Goal: Find specific page/section: Find specific page/section

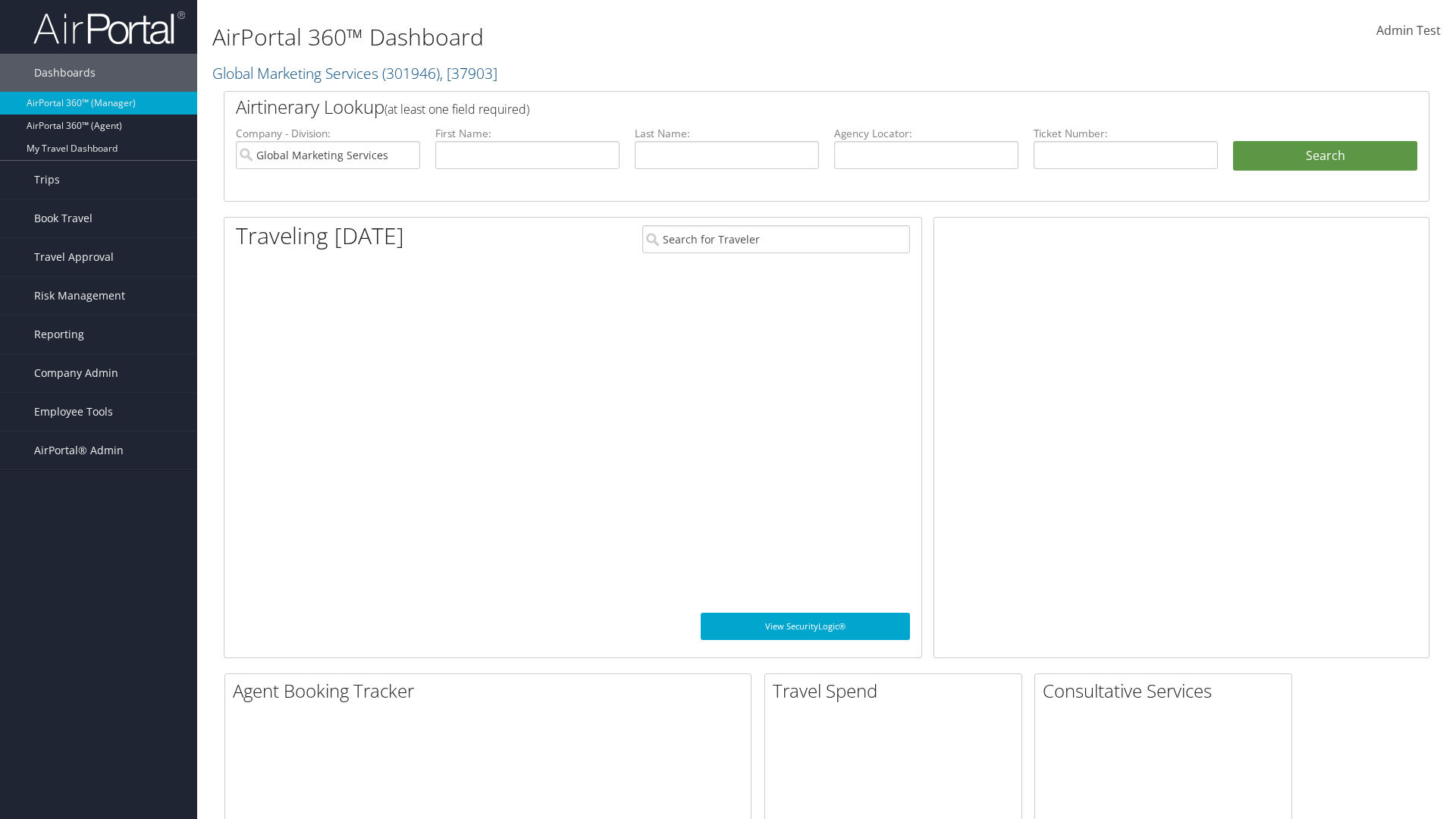
click at [99, 373] on span "Company Admin" at bounding box center [76, 373] width 84 height 38
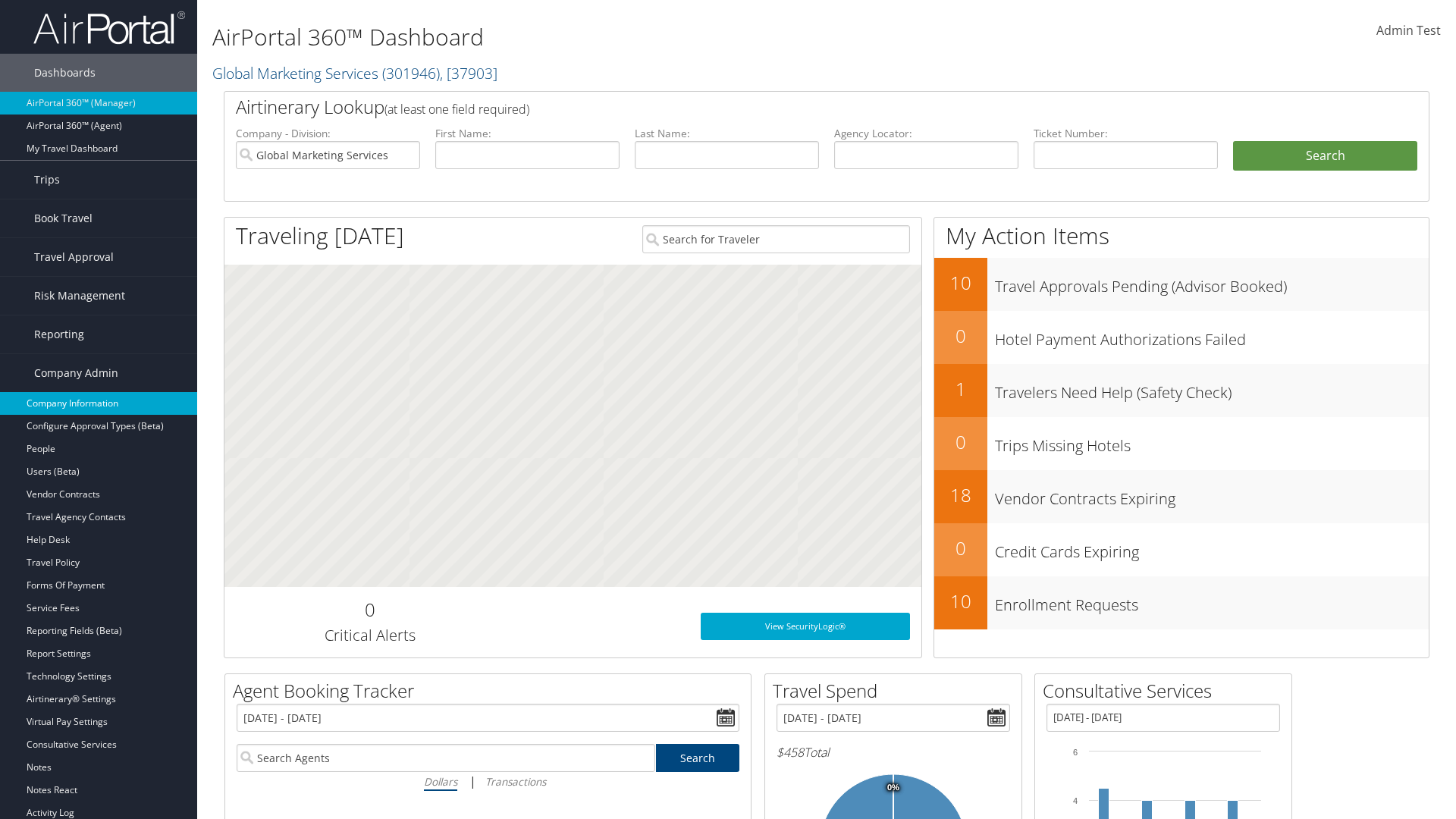
click at [99, 404] on link "Company Information" at bounding box center [99, 404] width 197 height 23
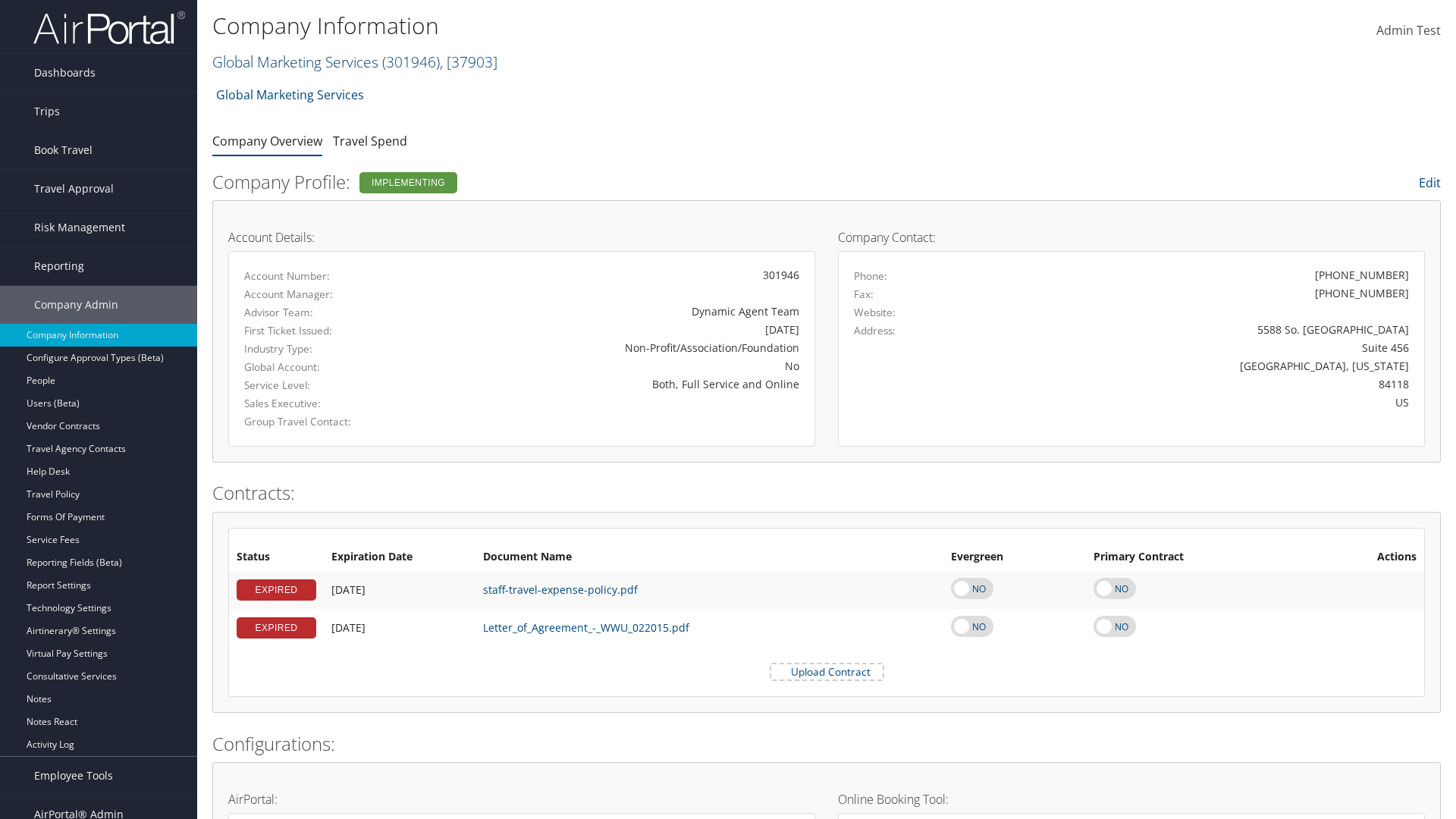
click at [294, 62] on link "Global Marketing Services ( 301946 ) , [ 37903 ]" at bounding box center [354, 62] width 285 height 20
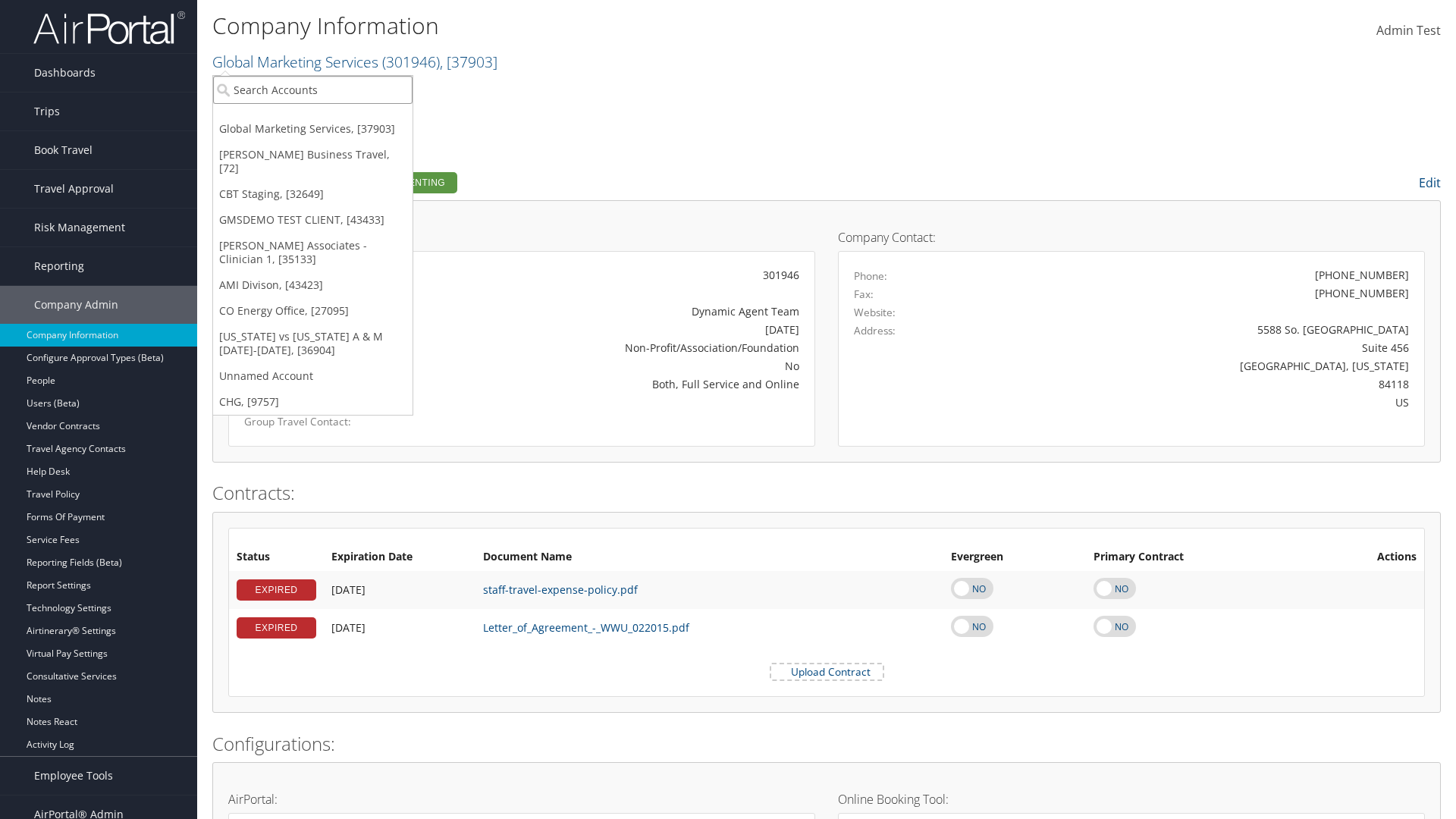
click at [312, 90] on input "search" at bounding box center [312, 90] width 199 height 28
type input "CBTSTG"
click at [312, 117] on div "CBT Staging (CBTSTG), [32649]" at bounding box center [312, 117] width 216 height 14
